Goal: Transaction & Acquisition: Book appointment/travel/reservation

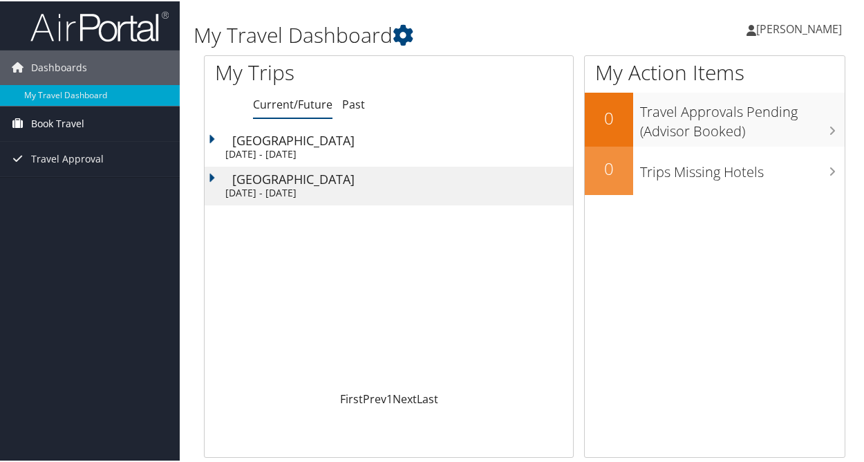
click at [56, 113] on span "Book Travel" at bounding box center [57, 122] width 53 height 35
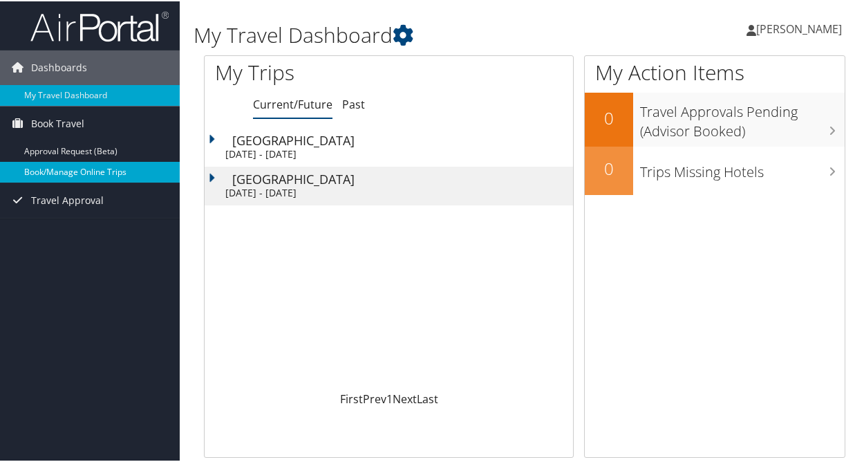
click at [73, 173] on link "Book/Manage Online Trips" at bounding box center [90, 170] width 180 height 21
